Goal: Task Accomplishment & Management: Use online tool/utility

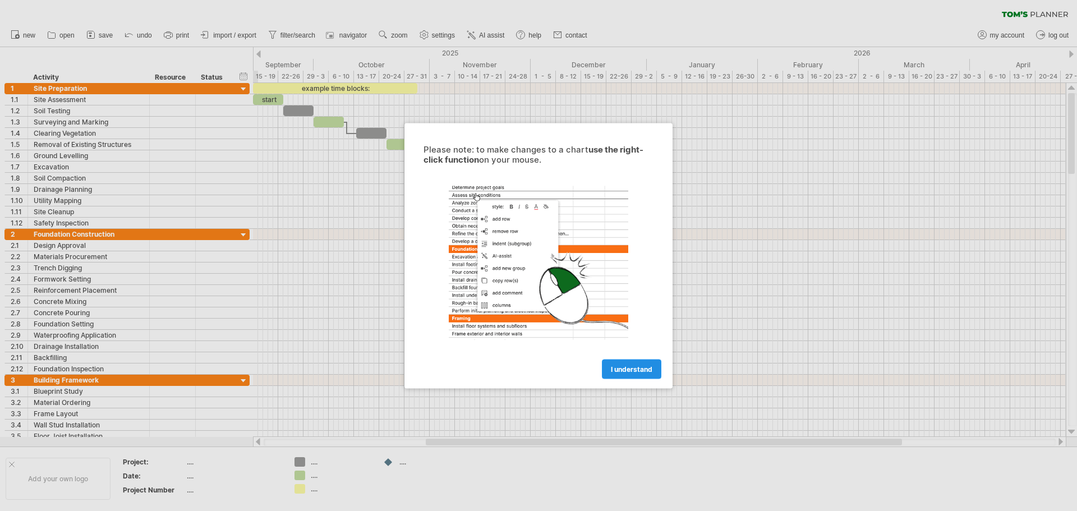
click at [648, 362] on link "I understand" at bounding box center [631, 369] width 59 height 20
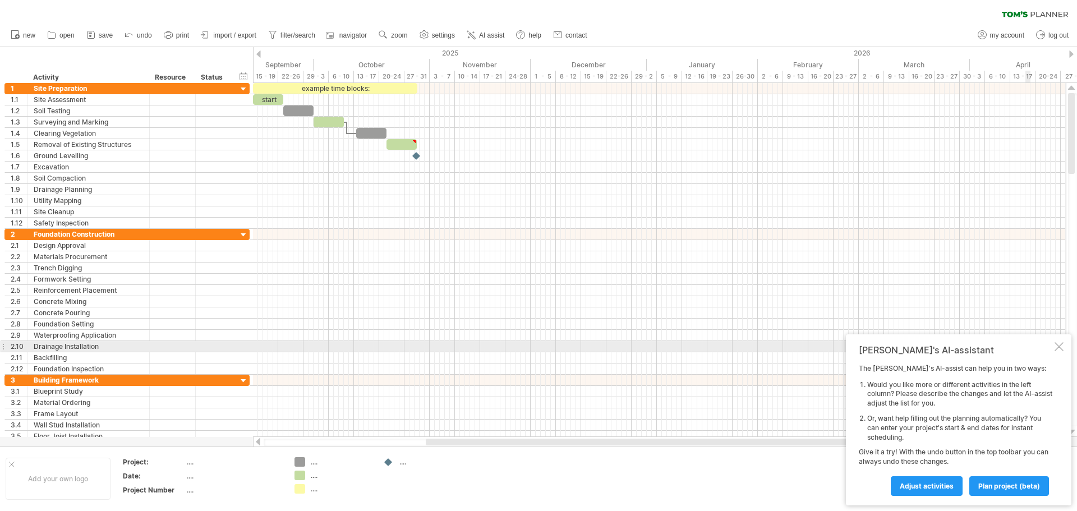
click at [1062, 347] on div at bounding box center [1059, 346] width 9 height 9
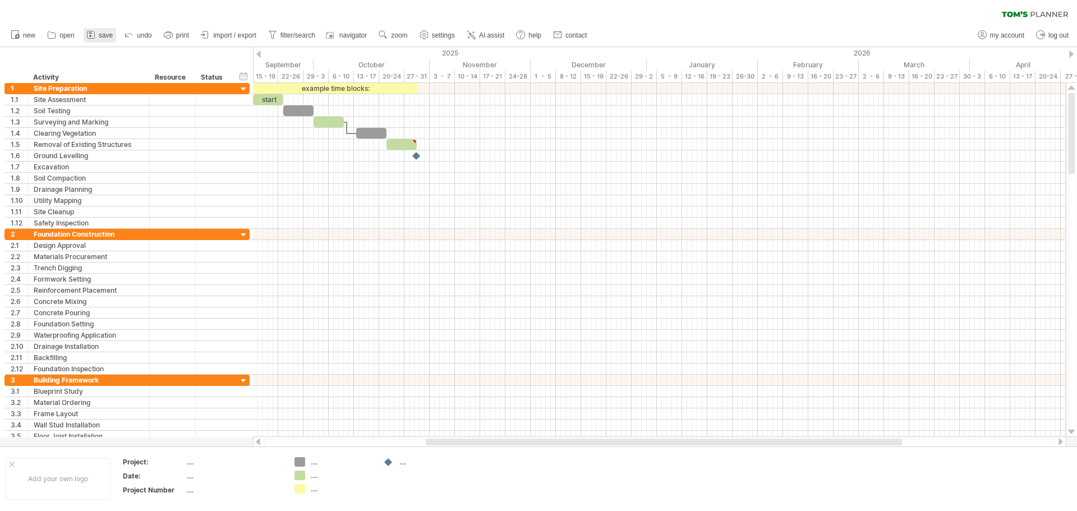
click at [89, 36] on icon at bounding box center [90, 34] width 11 height 11
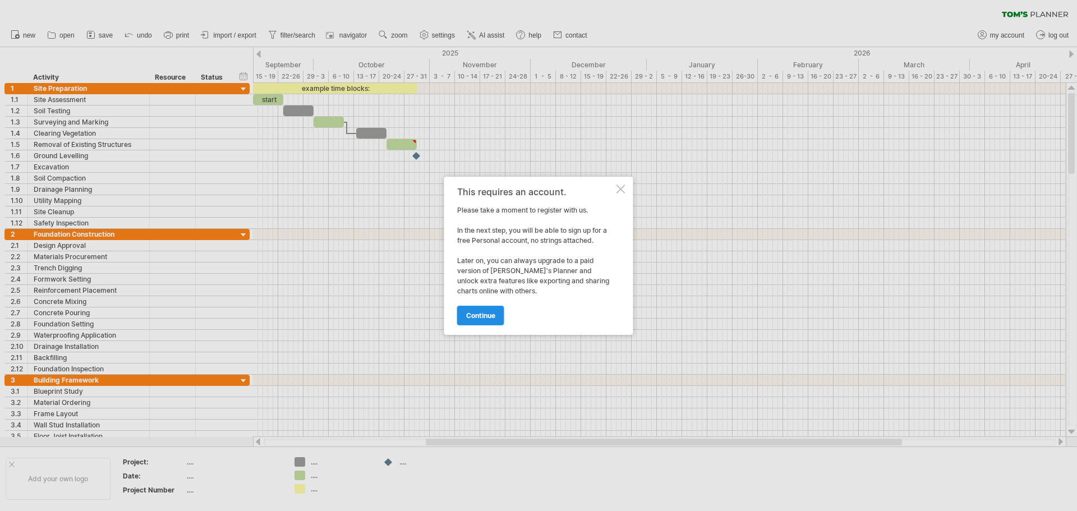
click at [484, 314] on span "continue" at bounding box center [480, 315] width 29 height 8
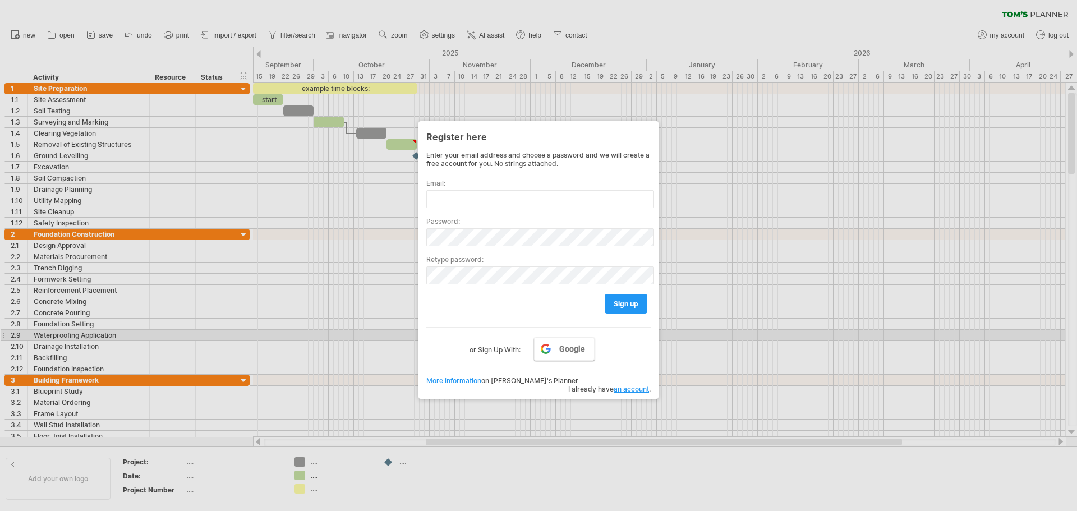
click at [561, 349] on span "Google" at bounding box center [572, 348] width 26 height 9
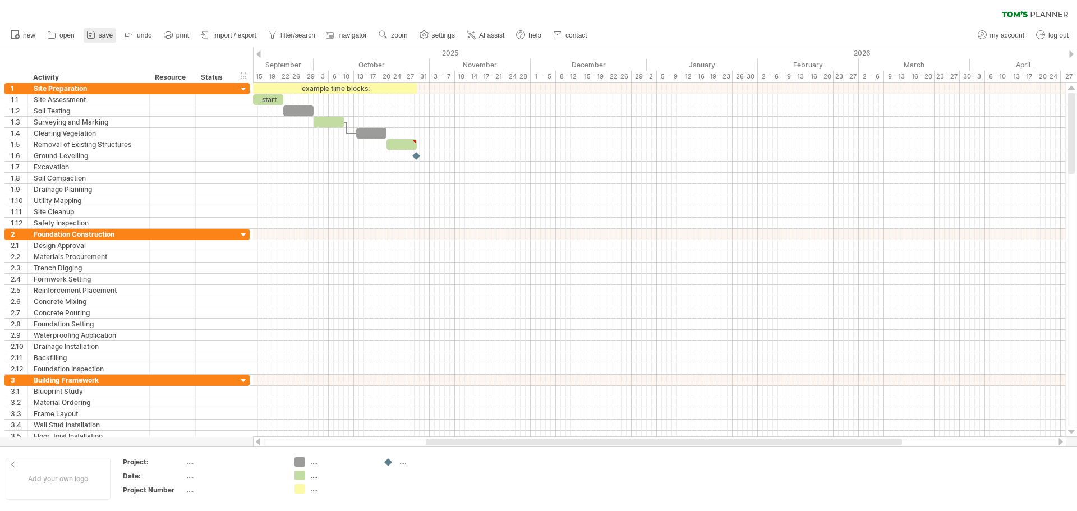
click at [98, 29] on link "save" at bounding box center [100, 35] width 33 height 15
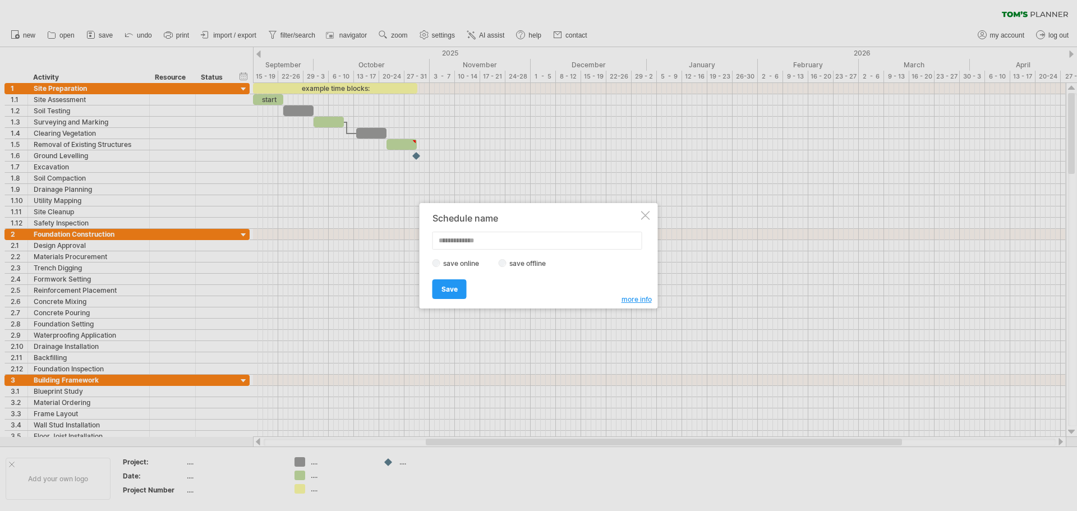
click at [498, 263] on div "save online save offline" at bounding box center [536, 263] width 206 height 11
click at [454, 295] on link "Save" at bounding box center [450, 289] width 34 height 20
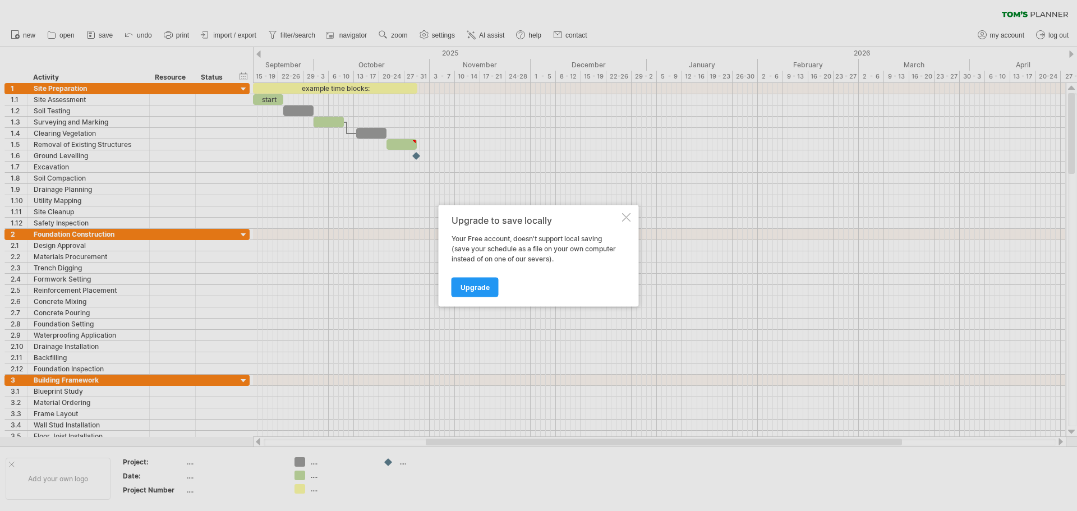
click at [626, 215] on div at bounding box center [626, 217] width 9 height 9
